Goal: Go to known website: Access a specific website the user already knows

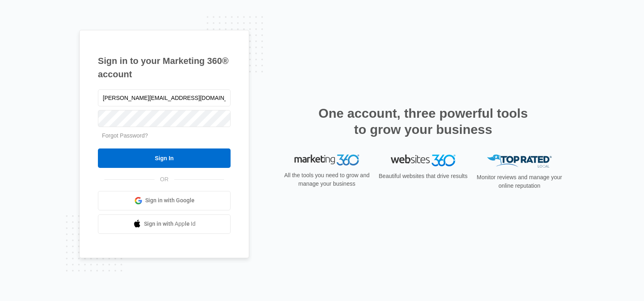
type input "[PERSON_NAME][EMAIL_ADDRESS][DOMAIN_NAME]"
click at [98, 148] on input "Sign In" at bounding box center [164, 157] width 133 height 19
